Goal: Use online tool/utility: Utilize a website feature to perform a specific function

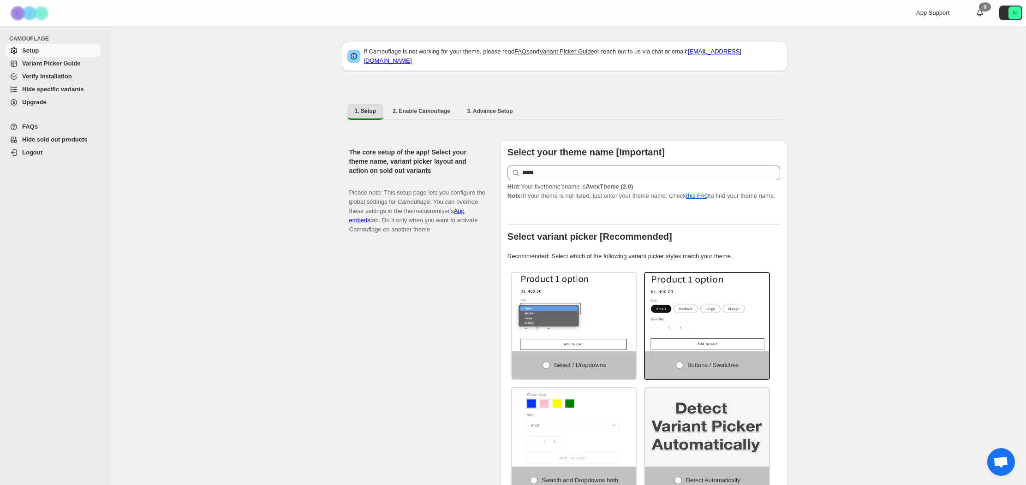
click at [54, 89] on span "Hide specific variants" at bounding box center [53, 89] width 62 height 7
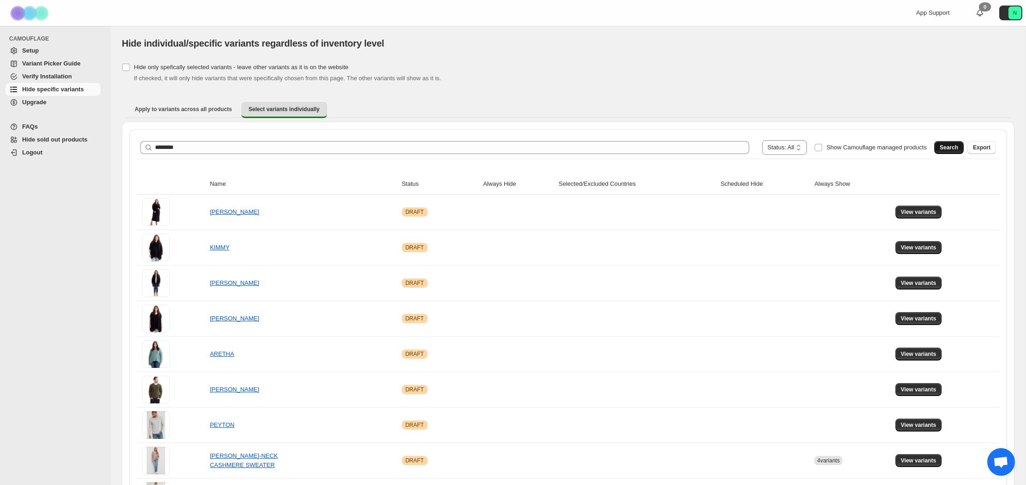
type input "********"
click at [948, 149] on span "Search" at bounding box center [949, 147] width 18 height 7
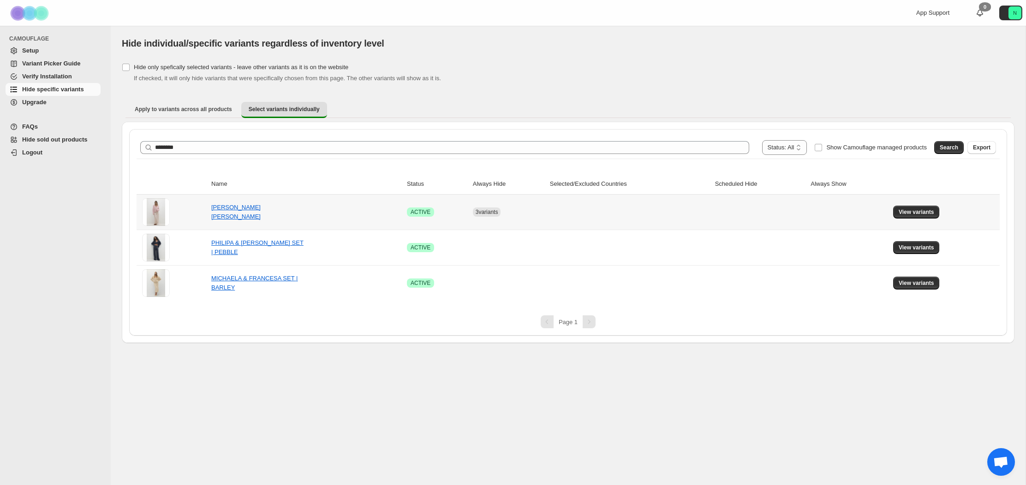
drag, startPoint x: 310, startPoint y: 214, endPoint x: 316, endPoint y: 213, distance: 6.2
click at [313, 214] on td "[PERSON_NAME] [PERSON_NAME]" at bounding box center [307, 212] width 196 height 35
click at [912, 211] on span "View variants" at bounding box center [917, 212] width 36 height 7
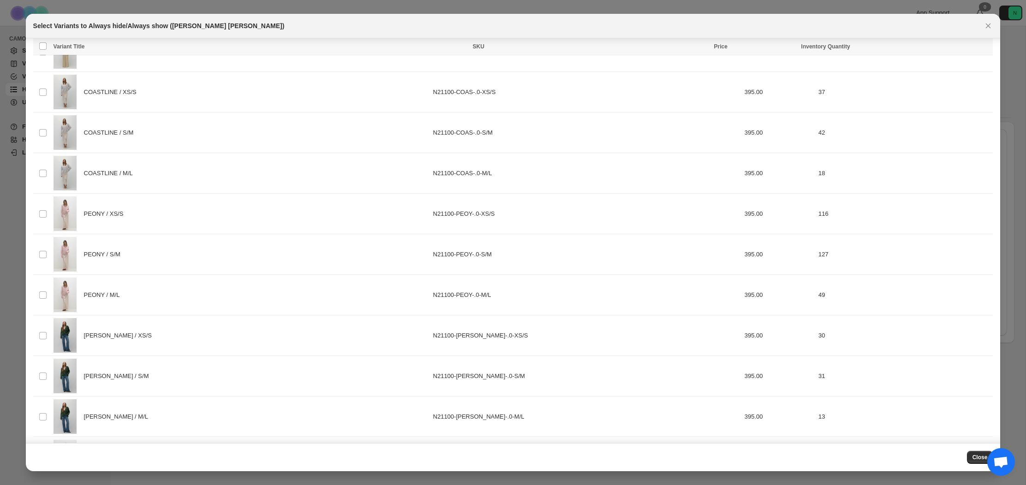
scroll to position [28, 0]
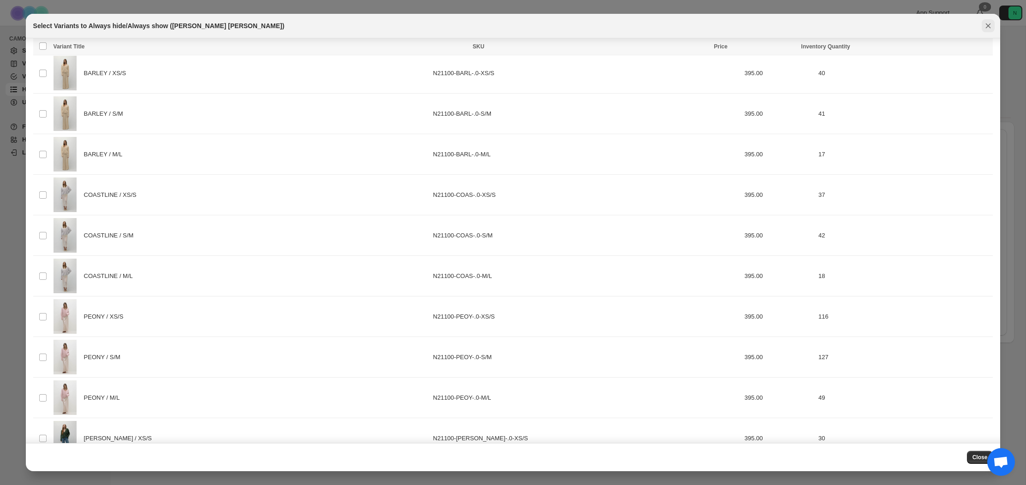
click at [991, 23] on icon "Close" at bounding box center [988, 25] width 9 height 9
